Goal: Information Seeking & Learning: Find specific fact

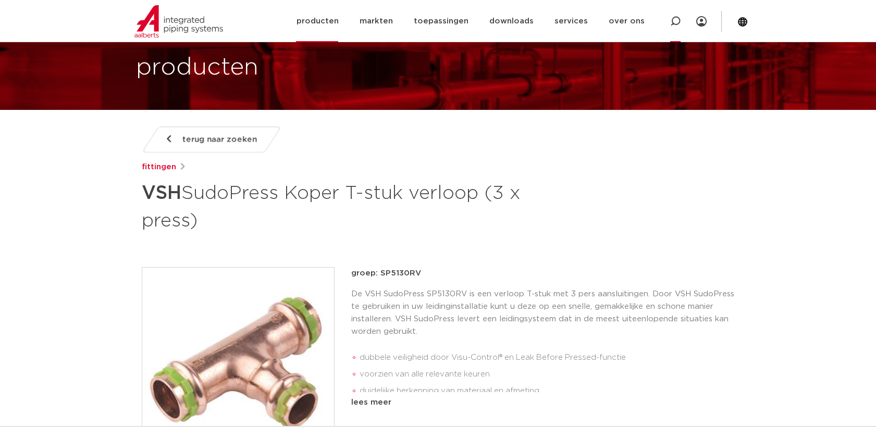
click at [677, 21] on icon at bounding box center [675, 21] width 10 height 10
paste input "7002A"
type input "7002A"
click button "Zoeken" at bounding box center [0, 0] width 0 height 0
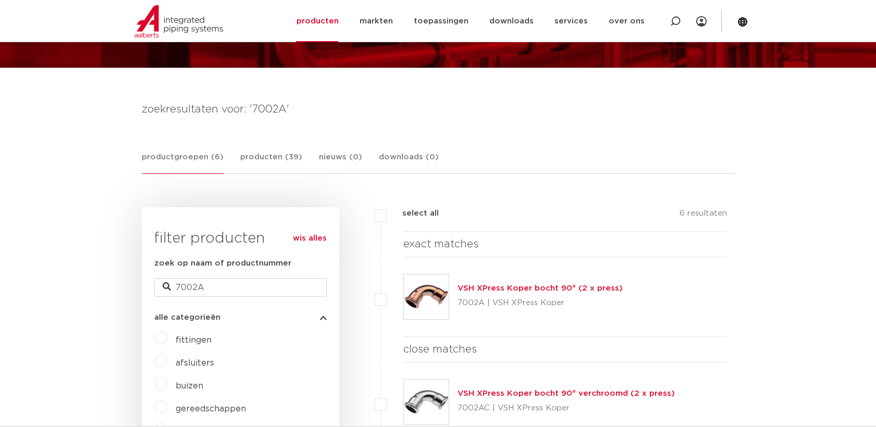
scroll to position [129, 0]
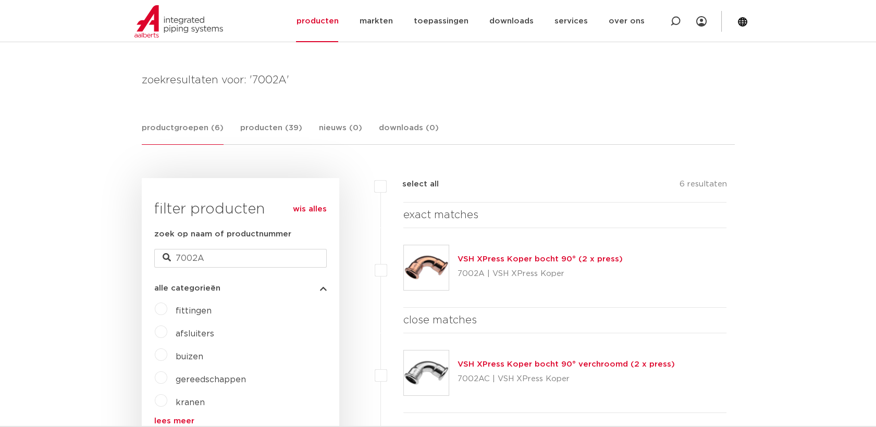
click at [317, 212] on link "wis alles" at bounding box center [310, 209] width 34 height 13
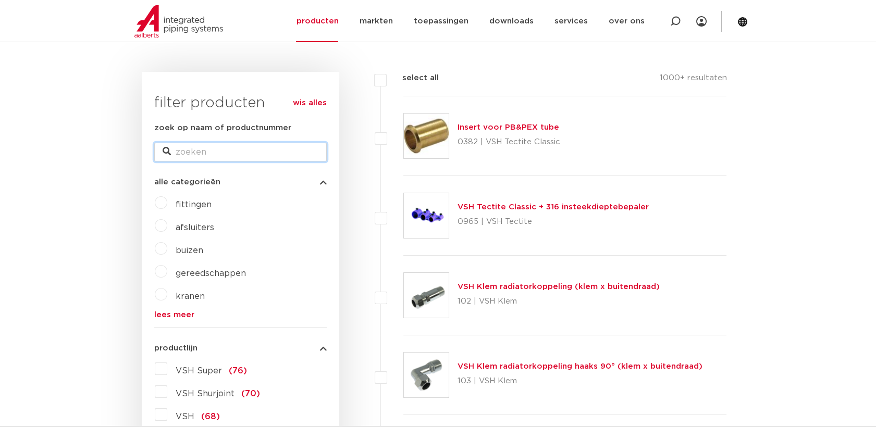
click at [242, 149] on input "zoek op naam of productnummer" at bounding box center [240, 152] width 173 height 19
paste input "7002A"
type input "7002A"
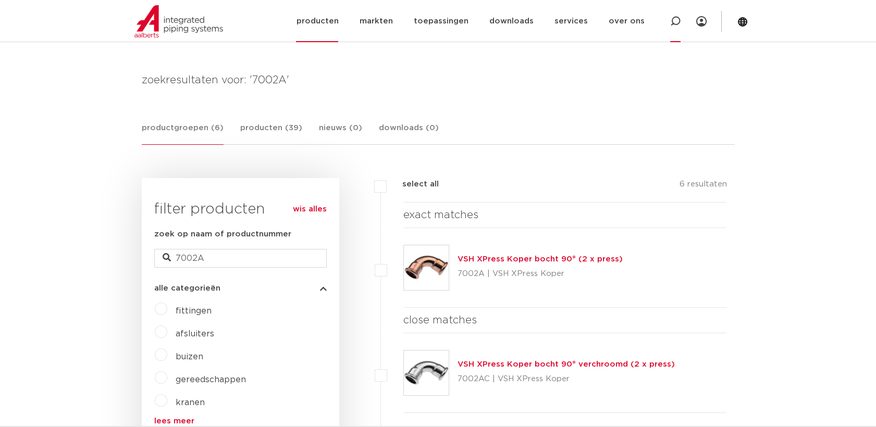
click at [678, 22] on icon at bounding box center [675, 21] width 10 height 10
paste input "SP4243GV"
type input "SP4243GV"
click button "Zoeken" at bounding box center [0, 0] width 0 height 0
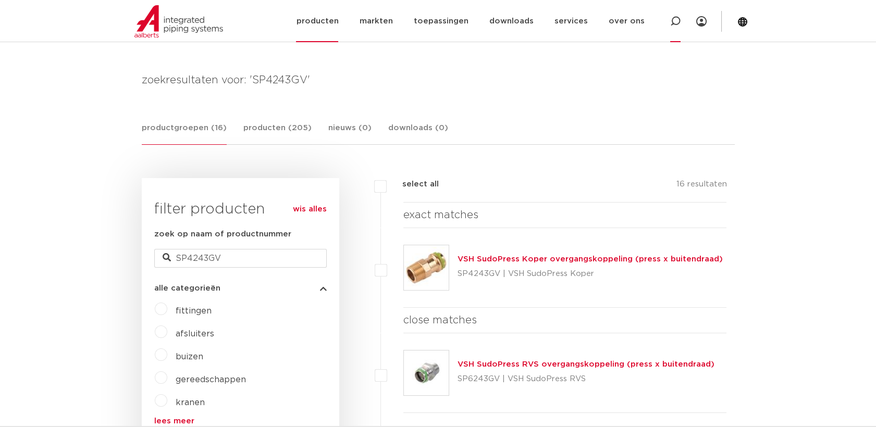
click at [672, 23] on icon at bounding box center [675, 21] width 10 height 10
paste input "6270G"
type input "6270G"
click button "Zoeken" at bounding box center [0, 0] width 0 height 0
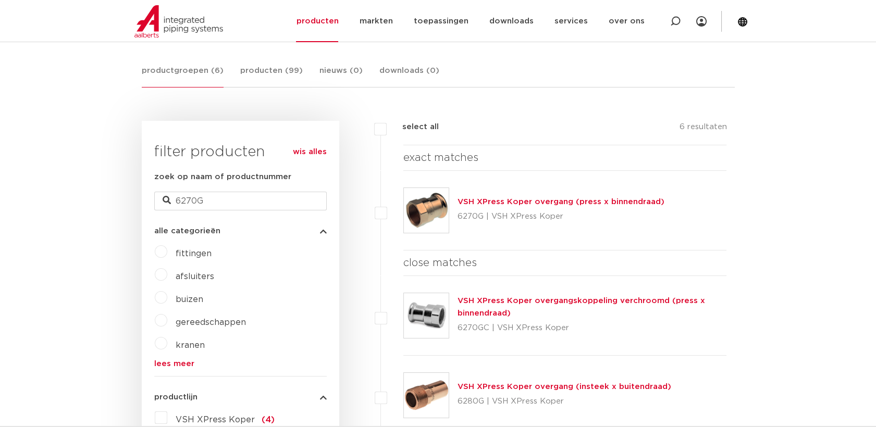
scroll to position [187, 0]
drag, startPoint x: 241, startPoint y: 210, endPoint x: 126, endPoint y: 211, distance: 115.2
paste input "43"
type input "6243G"
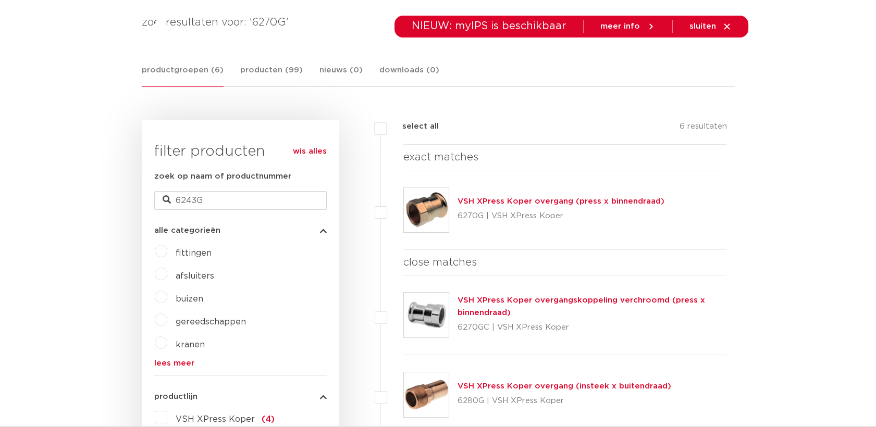
click at [425, 222] on img at bounding box center [426, 210] width 45 height 45
